Goal: Task Accomplishment & Management: Manage account settings

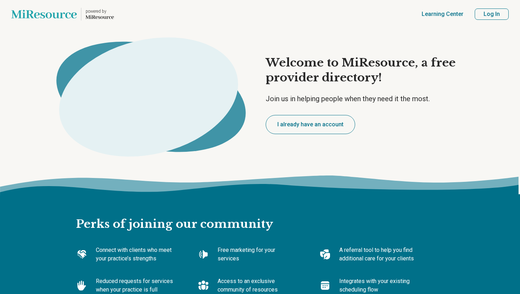
type textarea "*"
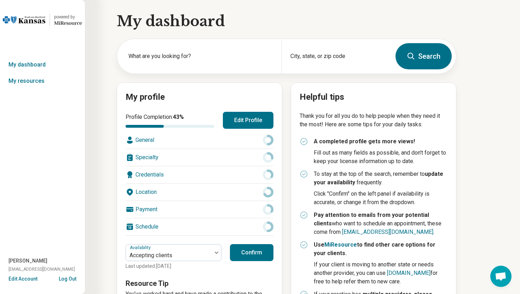
click at [29, 280] on button "Edit Account" at bounding box center [22, 278] width 29 height 7
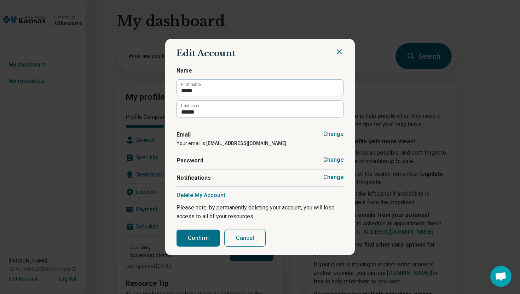
click at [244, 238] on button "Cancel" at bounding box center [244, 237] width 41 height 17
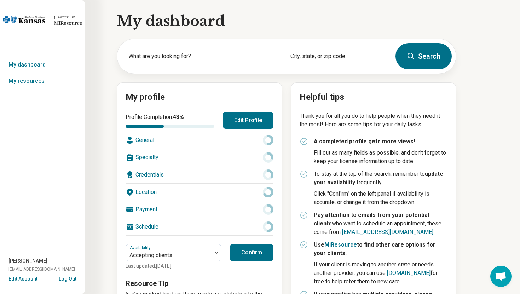
click at [71, 279] on button "Log Out" at bounding box center [68, 278] width 18 height 6
